Goal: Task Accomplishment & Management: Use online tool/utility

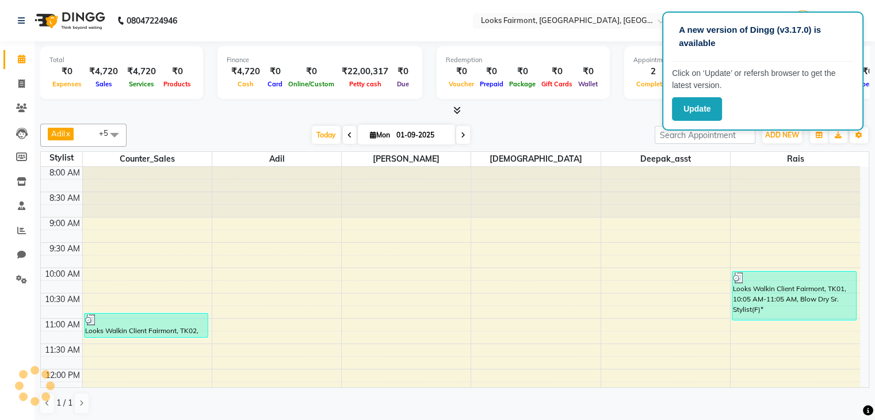
scroll to position [431, 0]
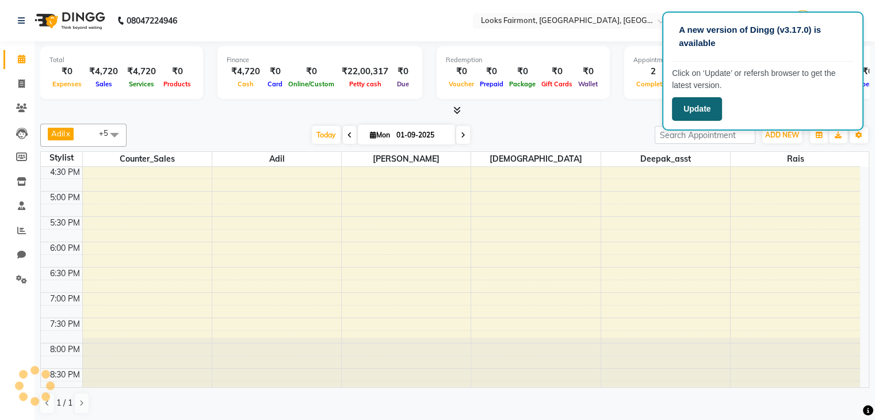
click at [691, 111] on button "Update" at bounding box center [697, 109] width 50 height 24
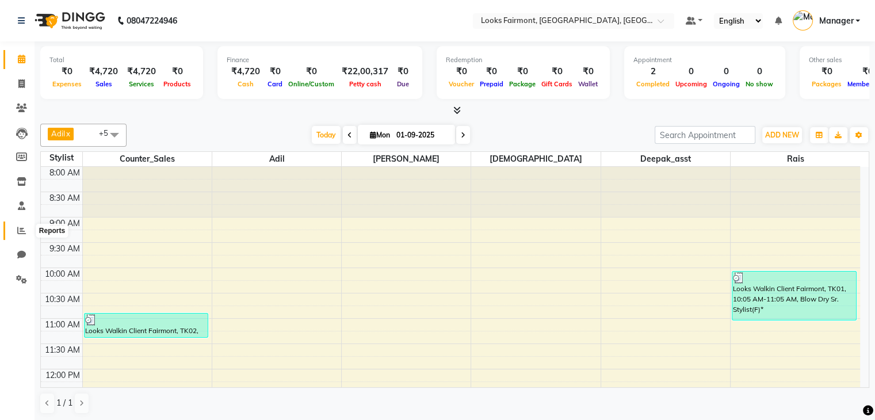
click at [22, 231] on icon at bounding box center [21, 230] width 9 height 9
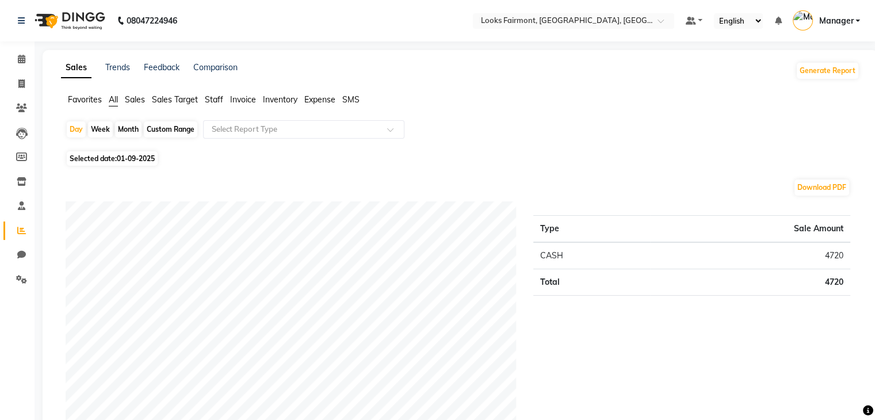
click at [220, 101] on span "Staff" at bounding box center [214, 99] width 18 height 10
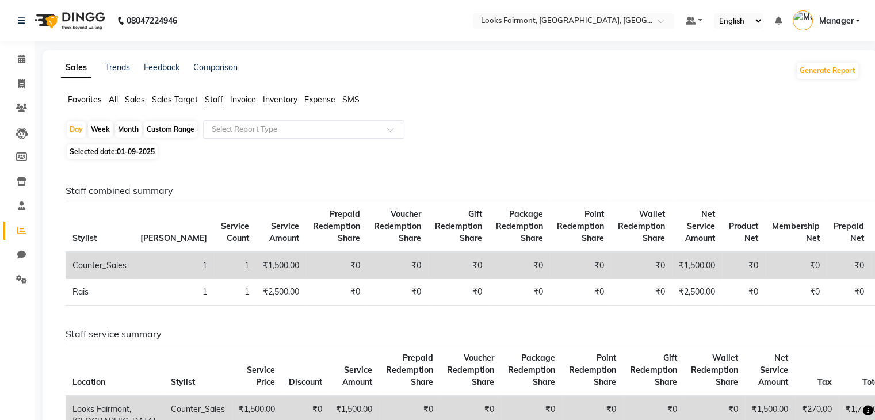
click at [304, 126] on input "text" at bounding box center [292, 130] width 166 height 12
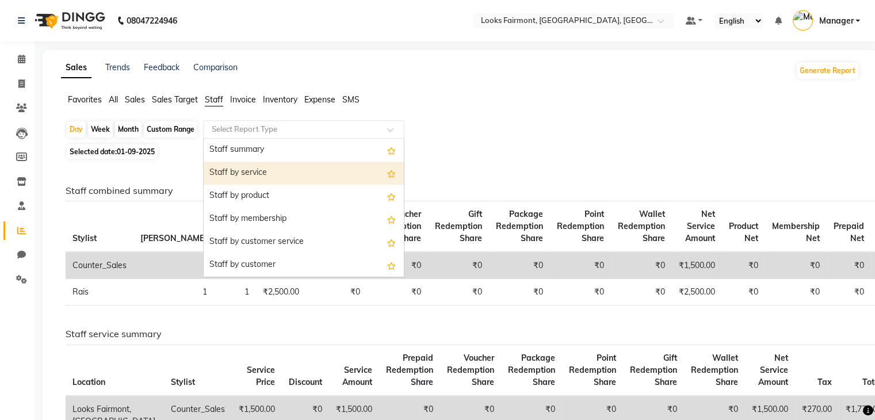
click at [285, 169] on div "Staff by service" at bounding box center [304, 173] width 200 height 23
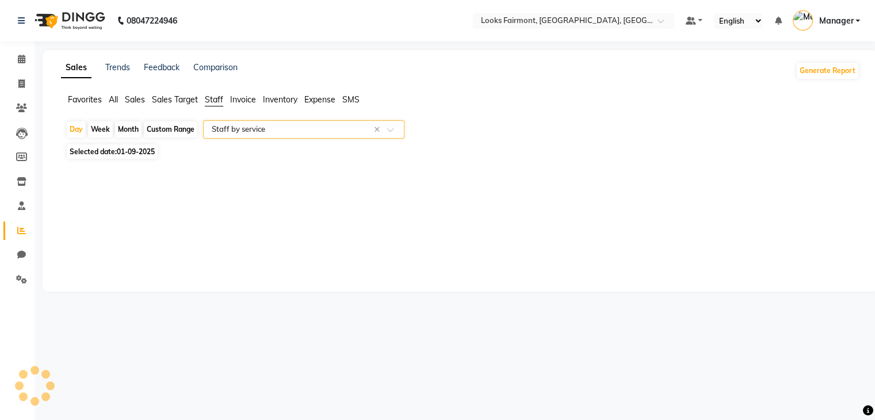
select select "full_report"
select select "pdf"
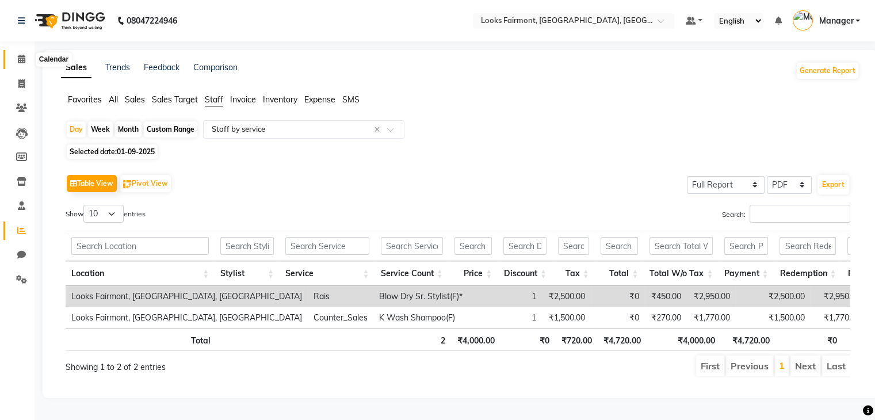
click at [23, 60] on icon at bounding box center [21, 59] width 7 height 9
